Goal: Browse casually: Explore the website without a specific task or goal

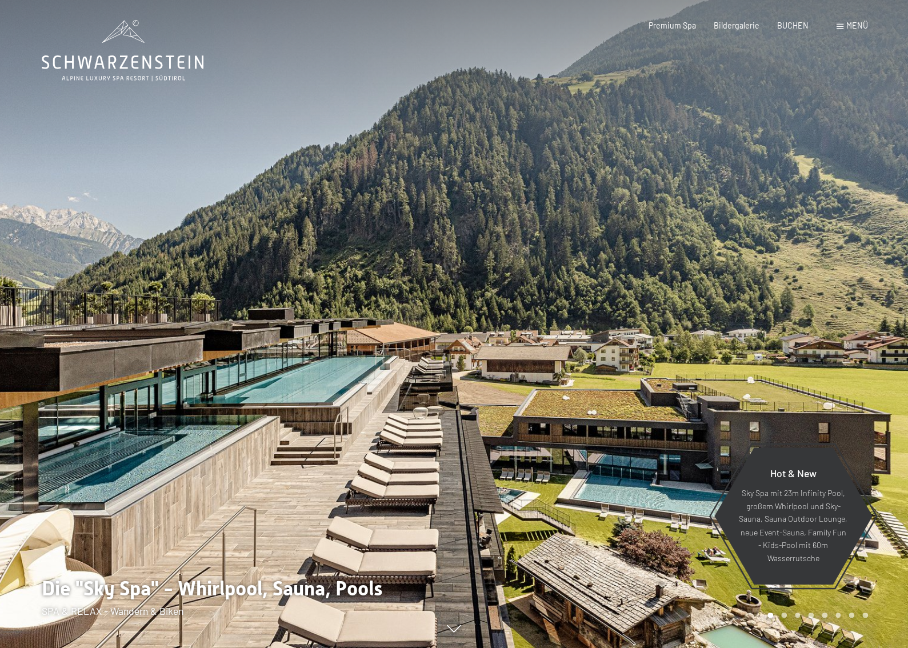
click at [878, 305] on div at bounding box center [682, 324] width 455 height 648
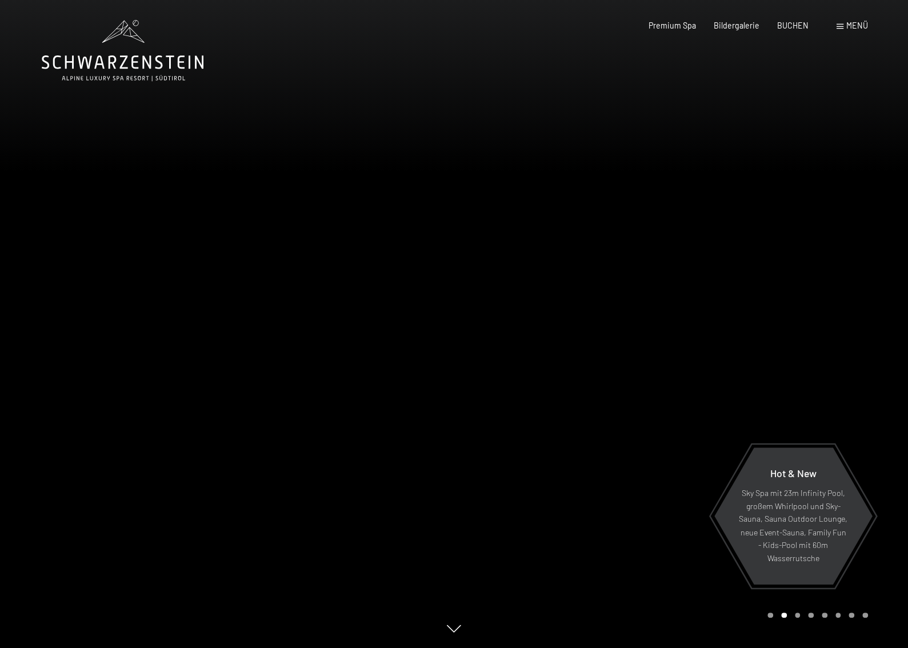
click at [867, 301] on div at bounding box center [682, 324] width 455 height 648
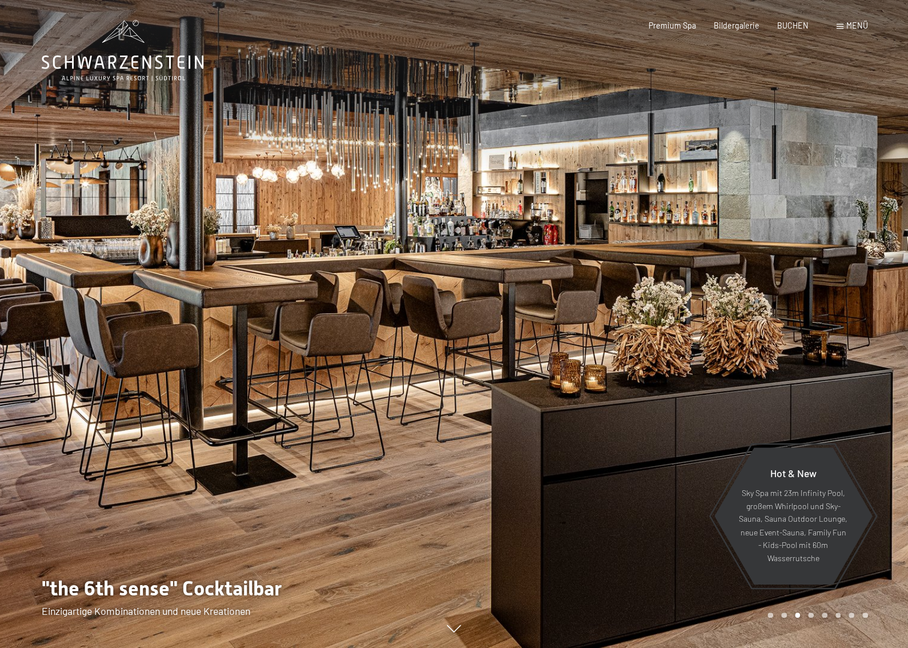
click at [846, 281] on div at bounding box center [682, 324] width 455 height 648
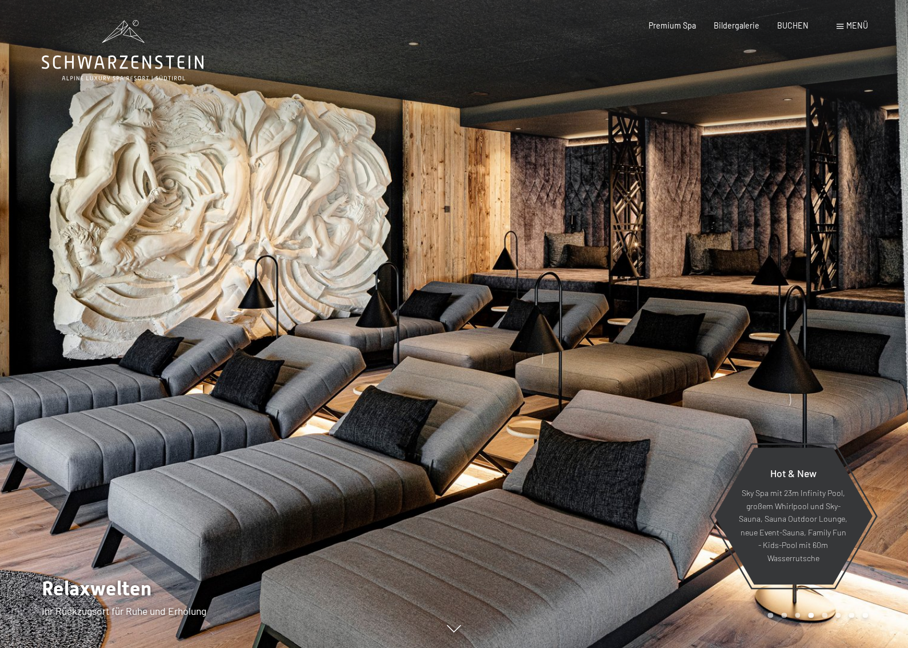
click at [843, 250] on div at bounding box center [682, 324] width 455 height 648
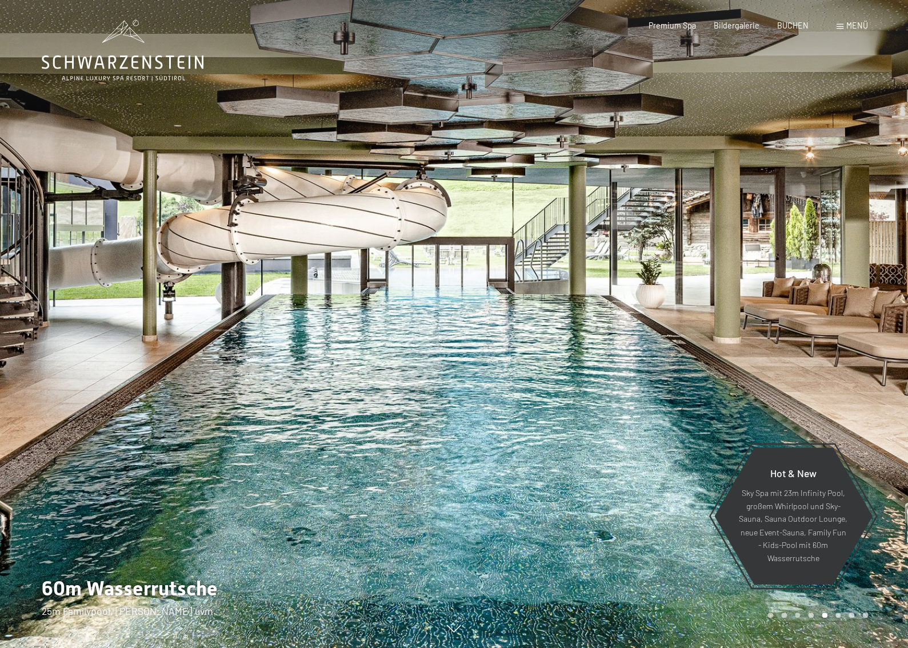
click at [82, 269] on div at bounding box center [227, 324] width 455 height 648
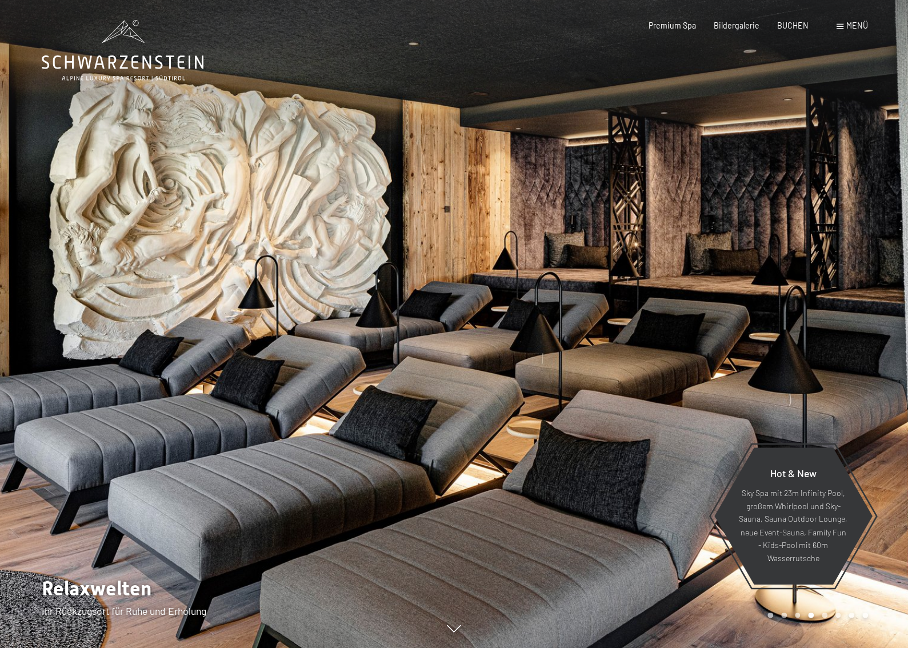
click at [851, 258] on div at bounding box center [682, 324] width 455 height 648
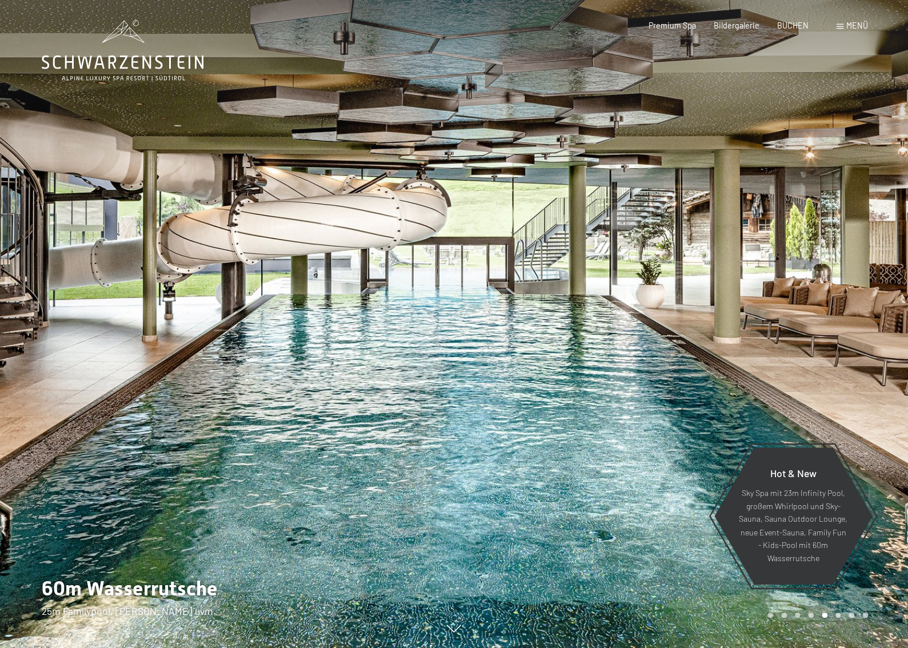
click at [851, 258] on div at bounding box center [682, 324] width 455 height 648
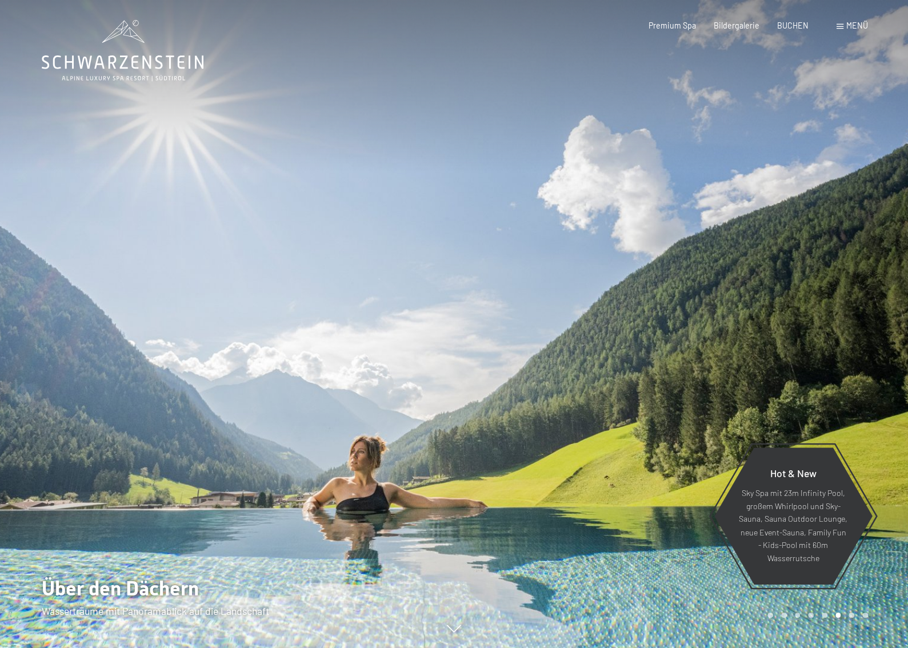
click at [851, 258] on div at bounding box center [682, 324] width 455 height 648
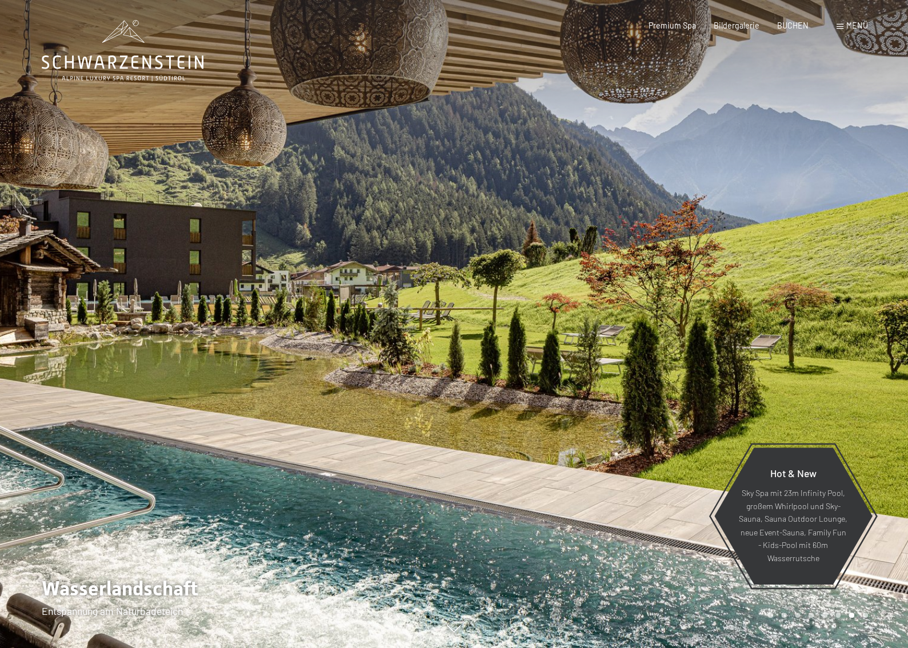
click at [851, 258] on div at bounding box center [682, 324] width 455 height 648
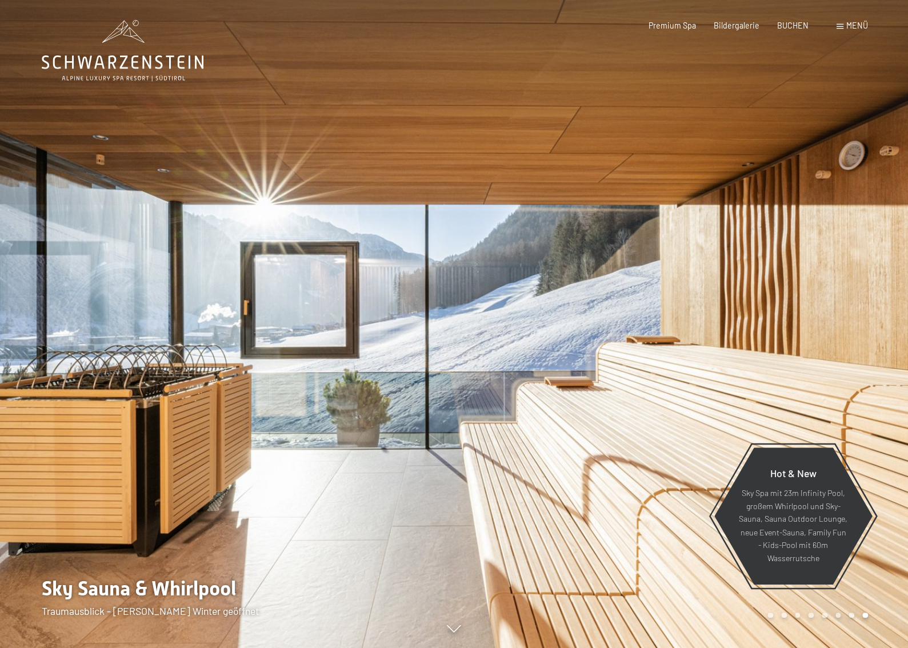
click at [851, 258] on div at bounding box center [682, 324] width 455 height 648
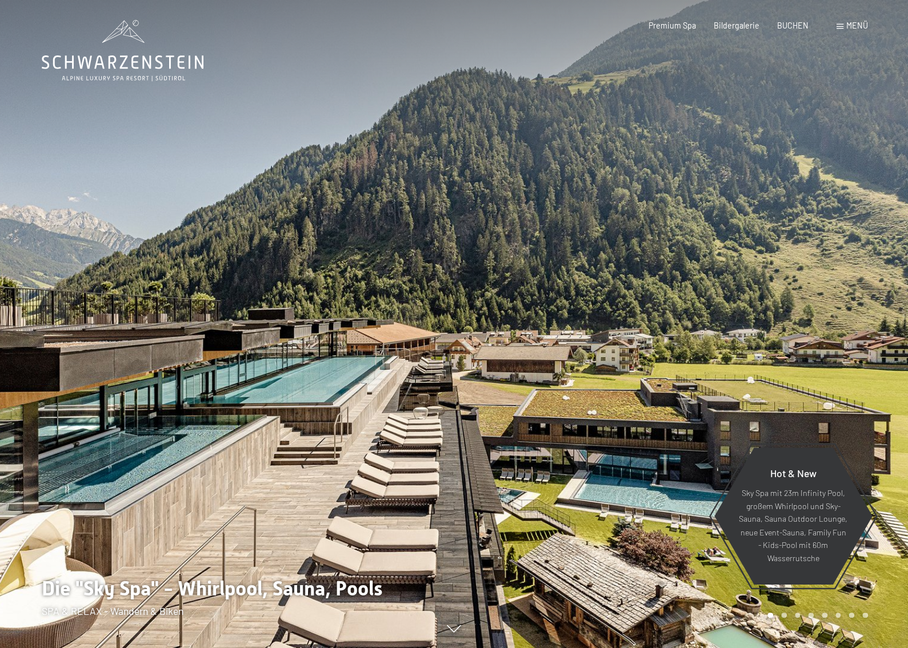
click at [50, 235] on div at bounding box center [227, 324] width 455 height 648
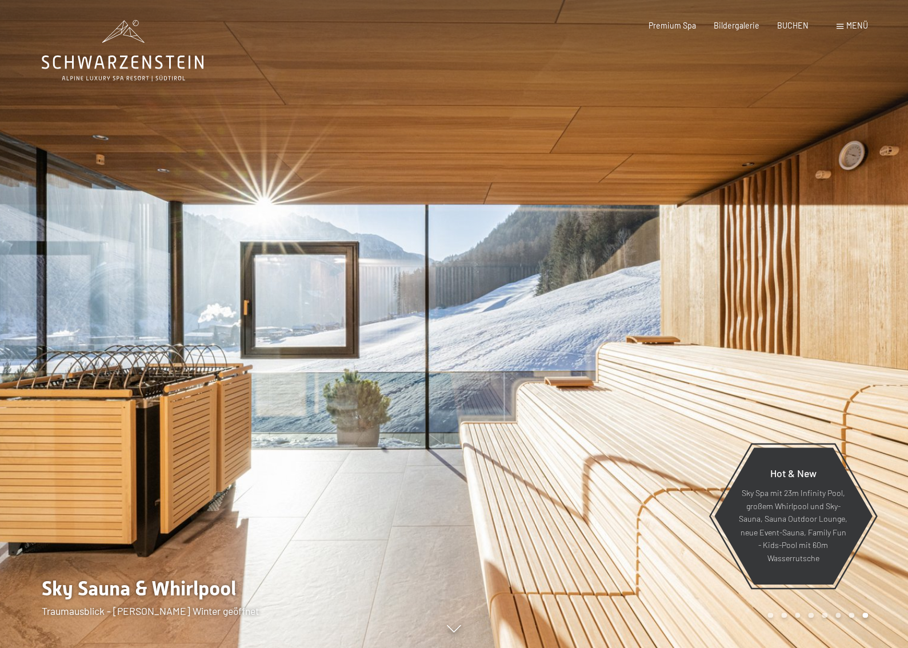
click at [848, 265] on div at bounding box center [682, 324] width 455 height 648
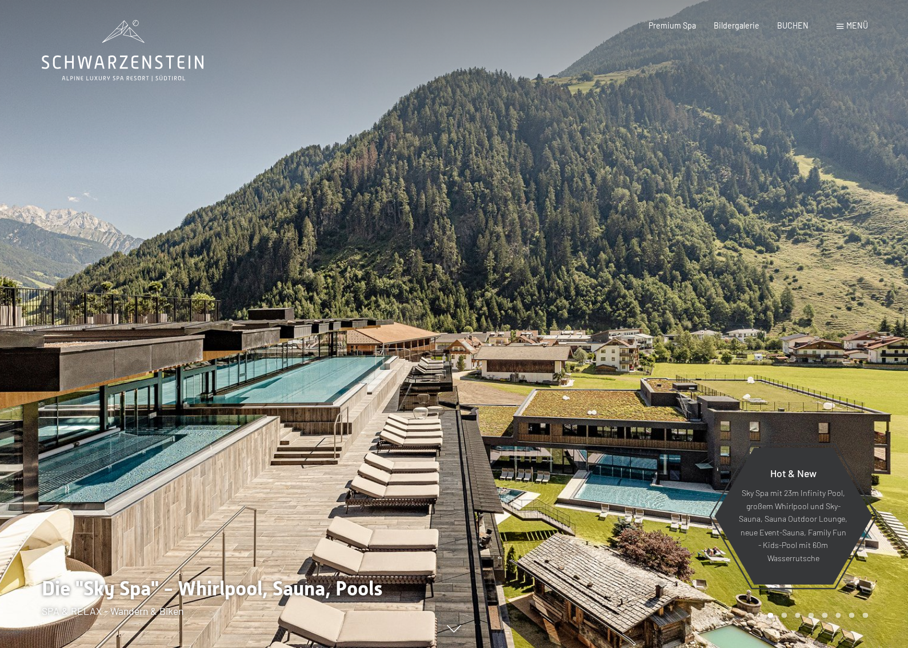
click at [848, 284] on div at bounding box center [682, 324] width 455 height 648
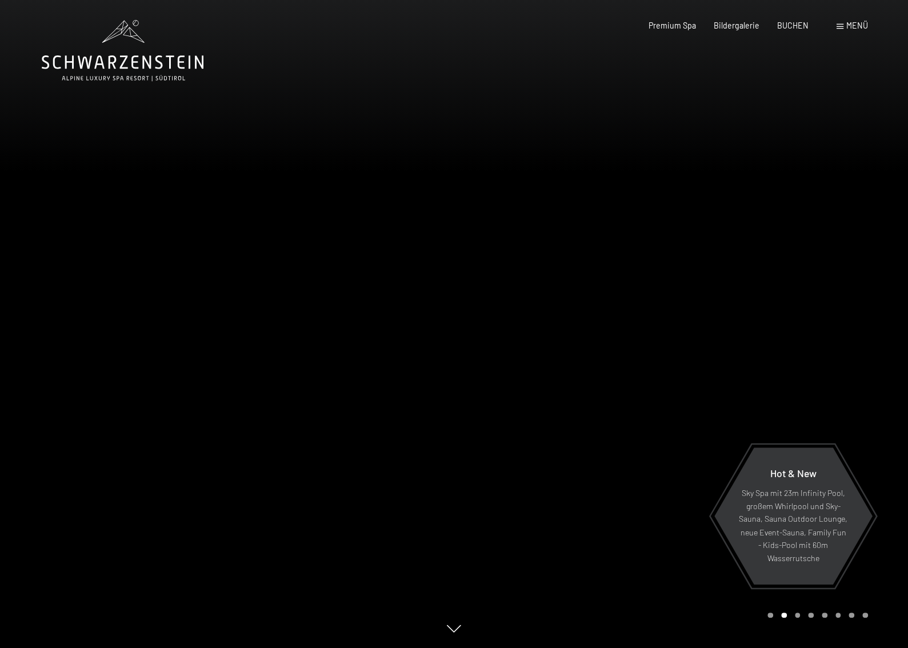
click at [848, 278] on div at bounding box center [682, 324] width 455 height 648
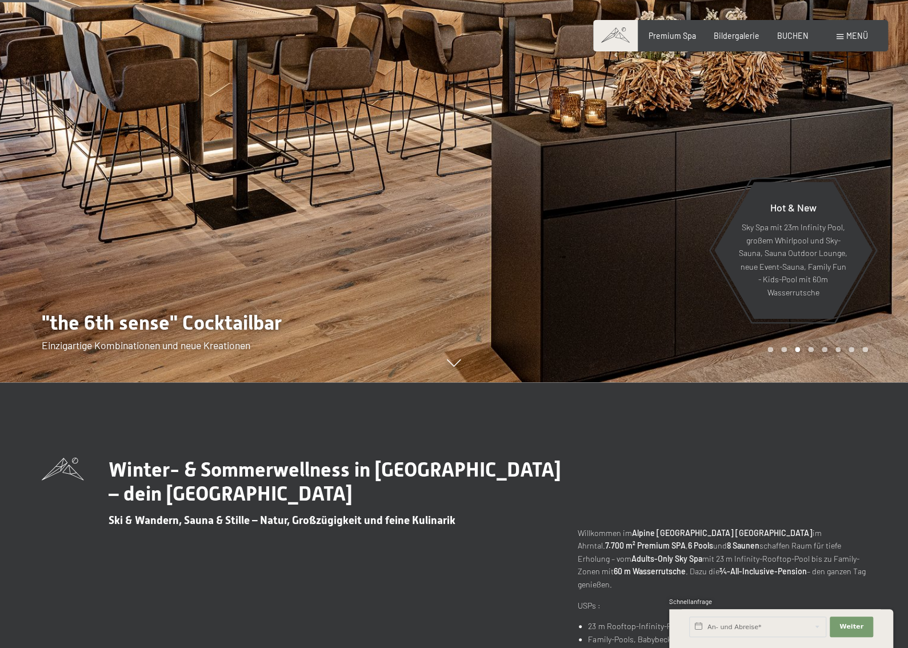
scroll to position [114, 0]
